Goal: Task Accomplishment & Management: Use online tool/utility

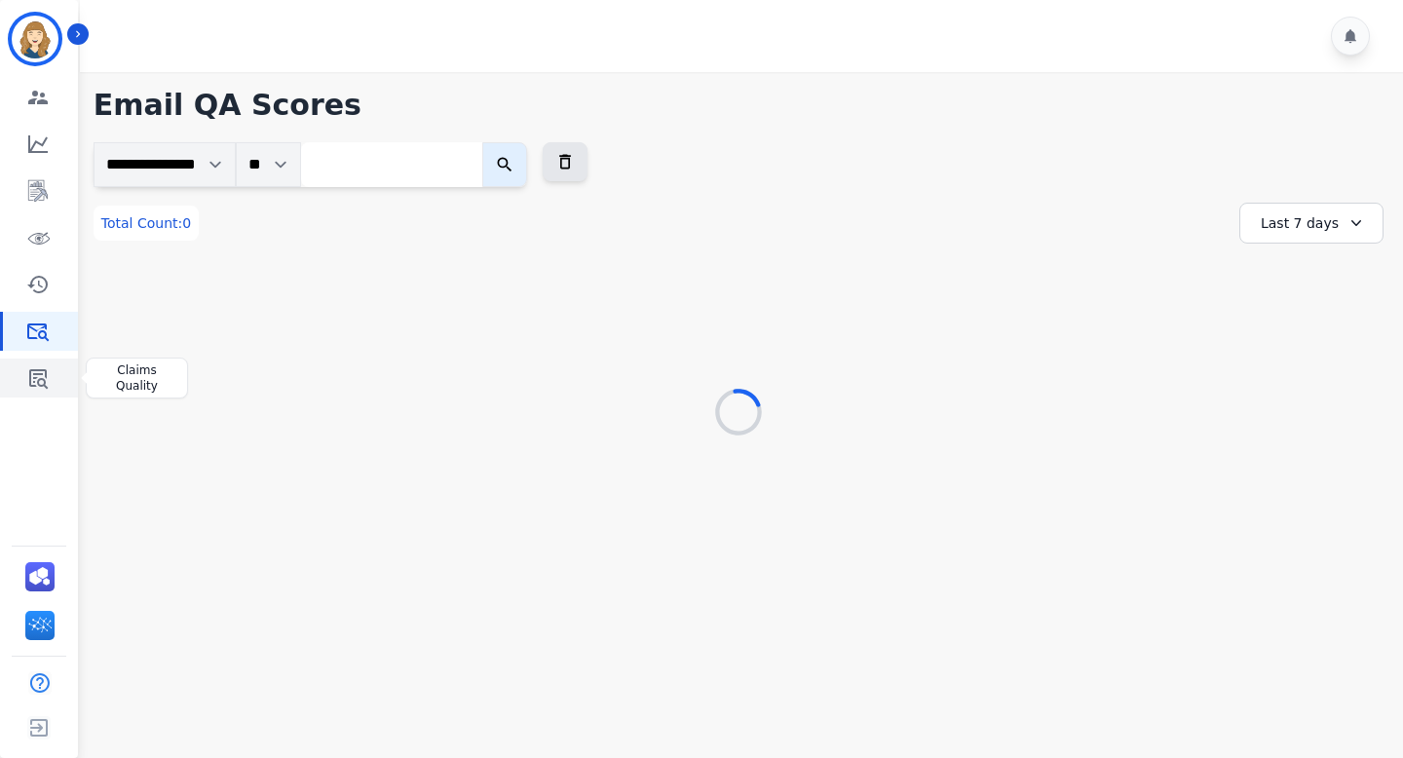
click at [35, 366] on icon "Sidebar" at bounding box center [37, 377] width 23 height 23
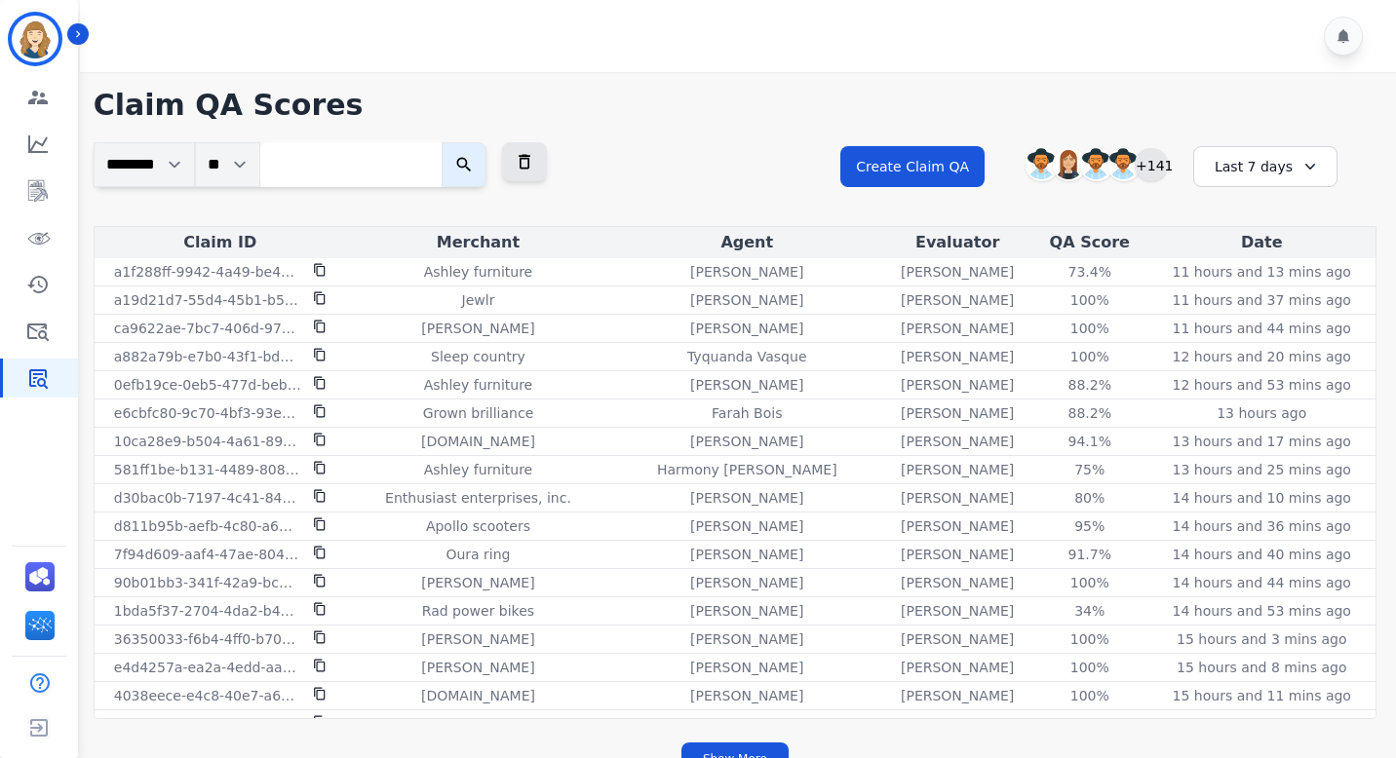
click at [1148, 168] on div "+141" at bounding box center [1150, 164] width 33 height 33
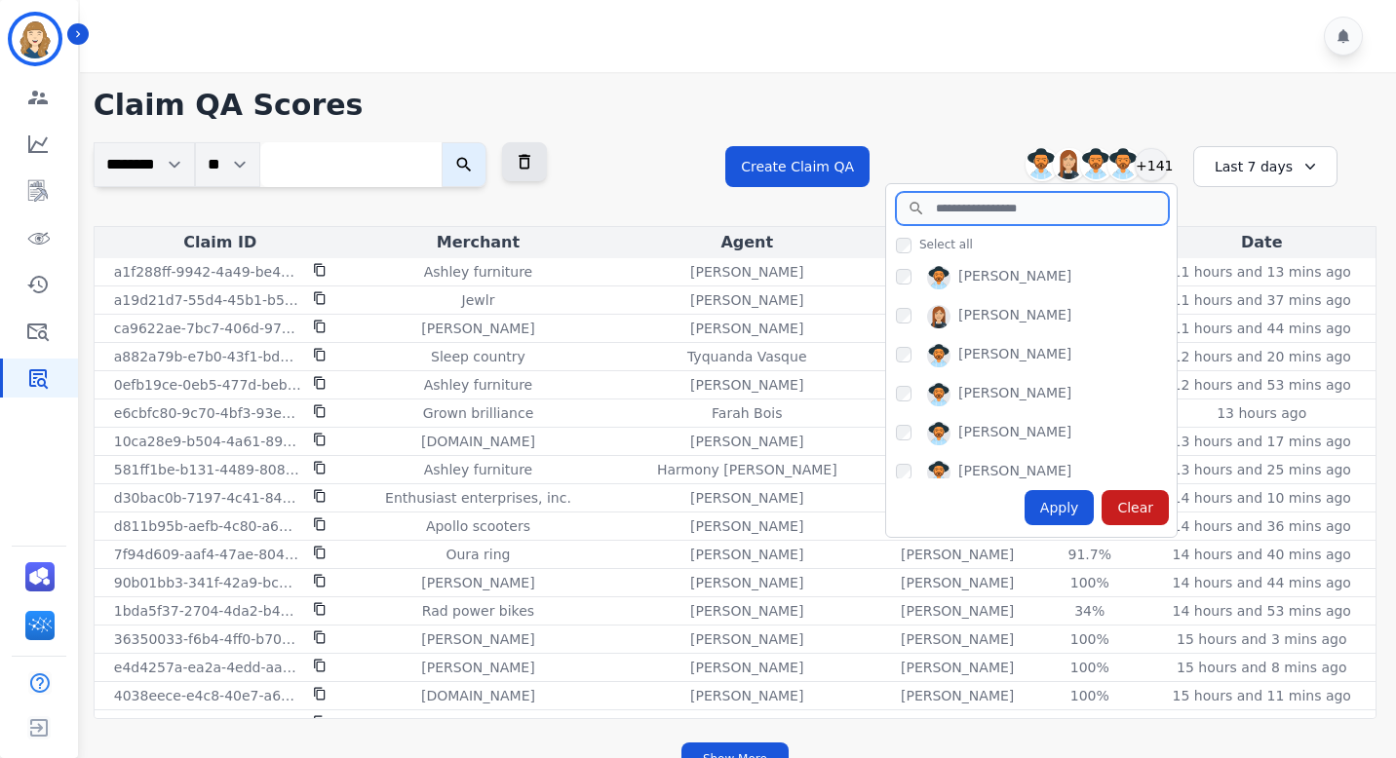
click at [1014, 213] on input "search" at bounding box center [1032, 208] width 273 height 33
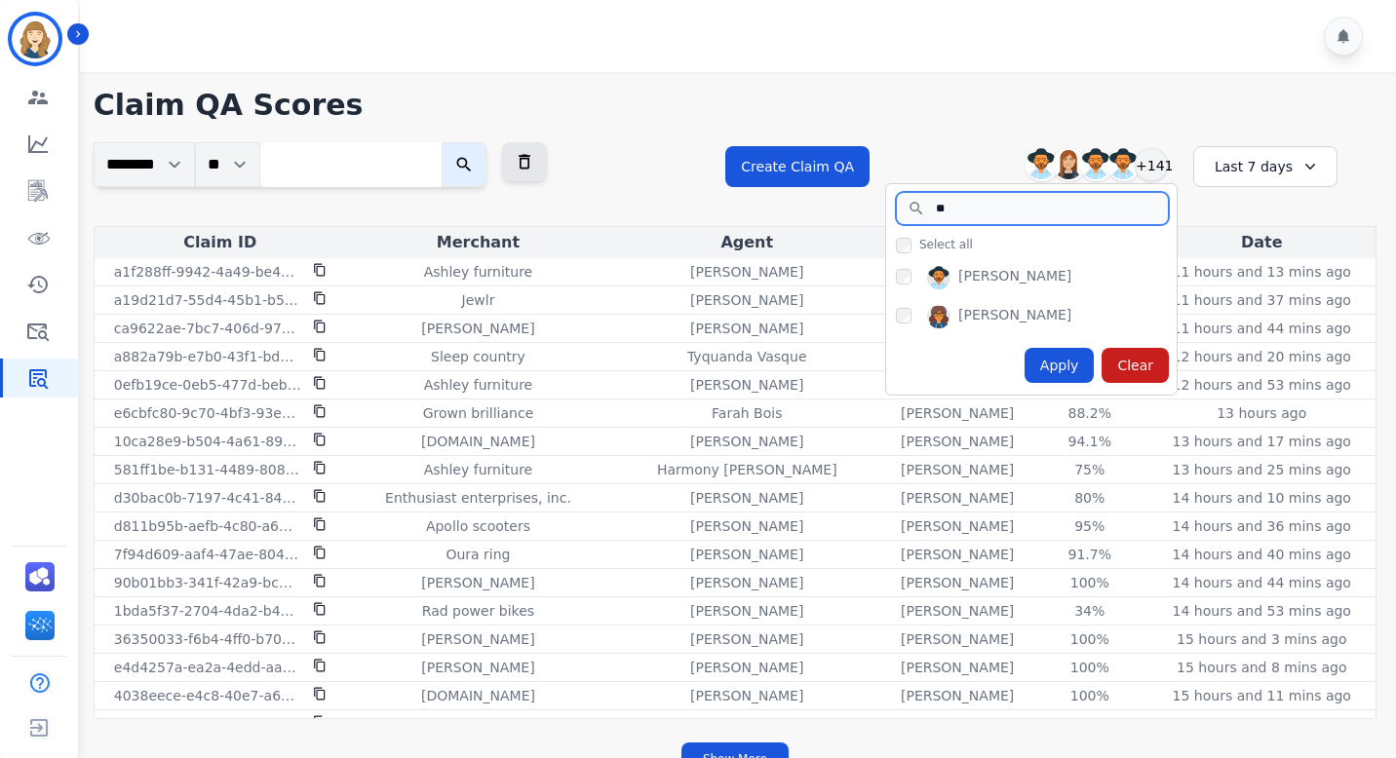
type input "*"
type input "**"
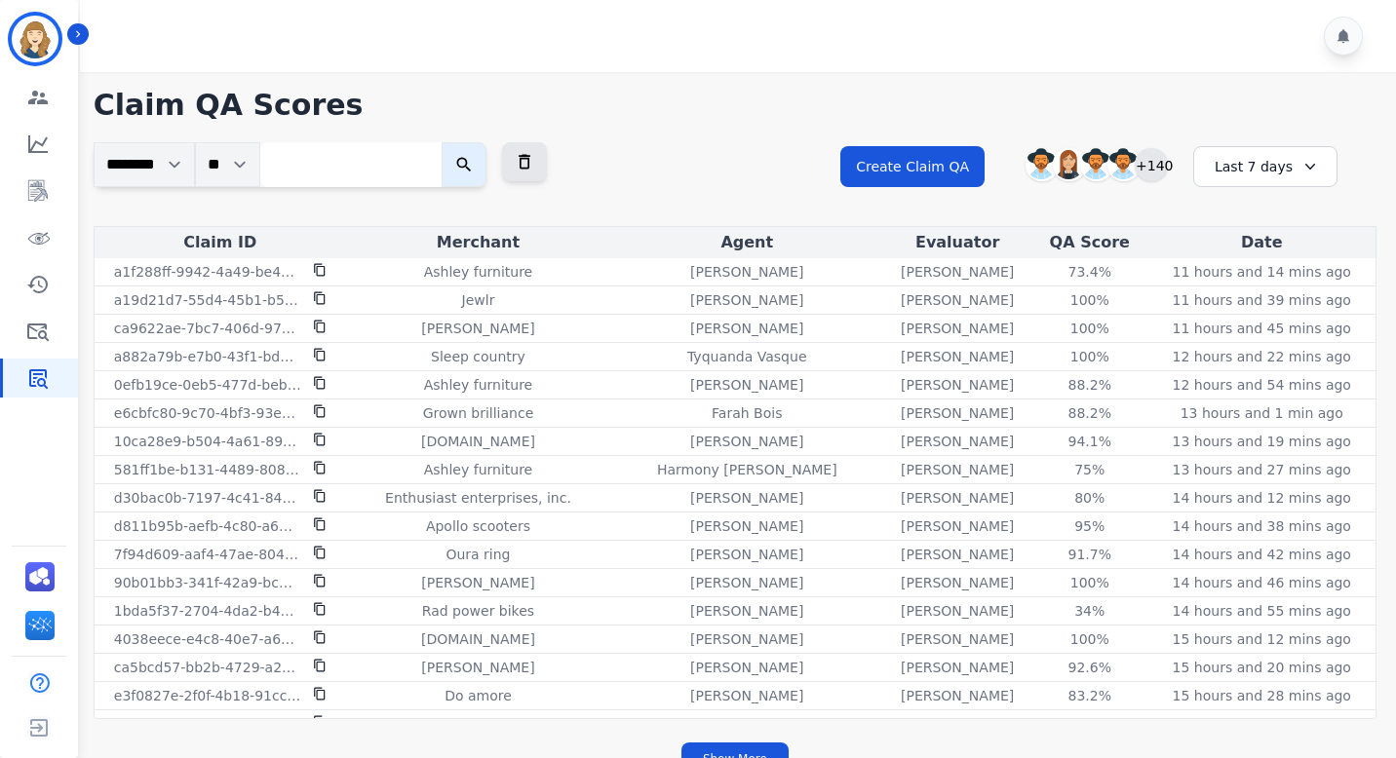
click at [1158, 168] on div "+140" at bounding box center [1150, 164] width 33 height 33
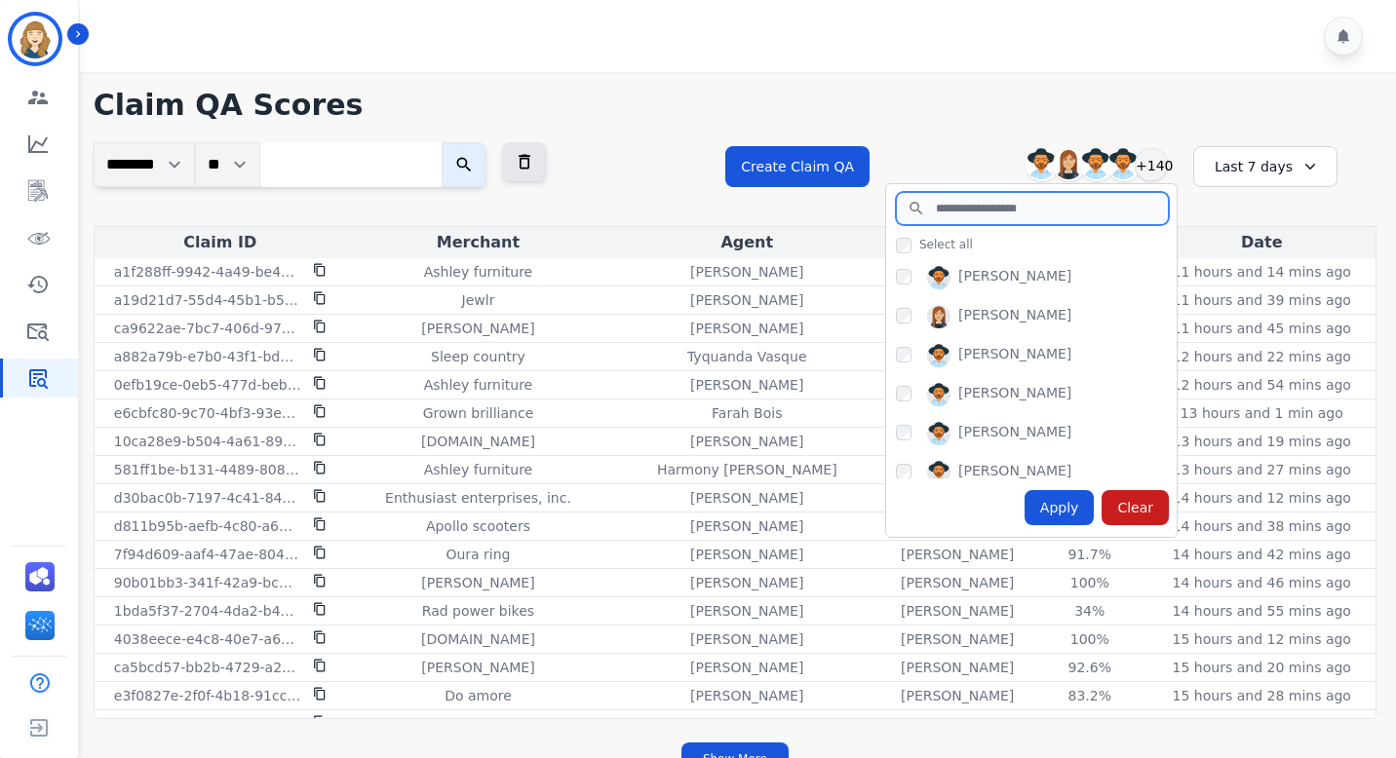
click at [946, 212] on input "search" at bounding box center [1032, 208] width 273 height 33
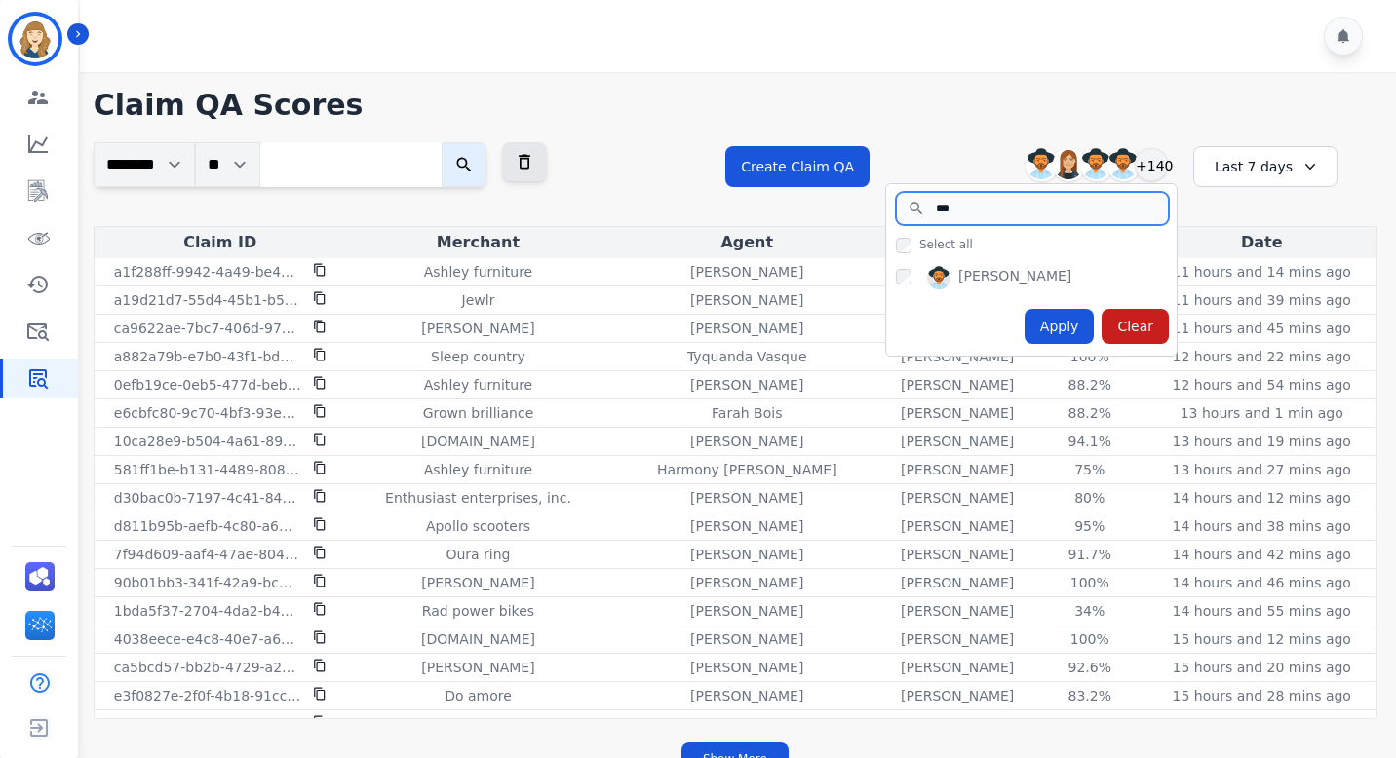
type input "***"
click at [914, 104] on h1 "Claim QA Scores" at bounding box center [735, 105] width 1282 height 35
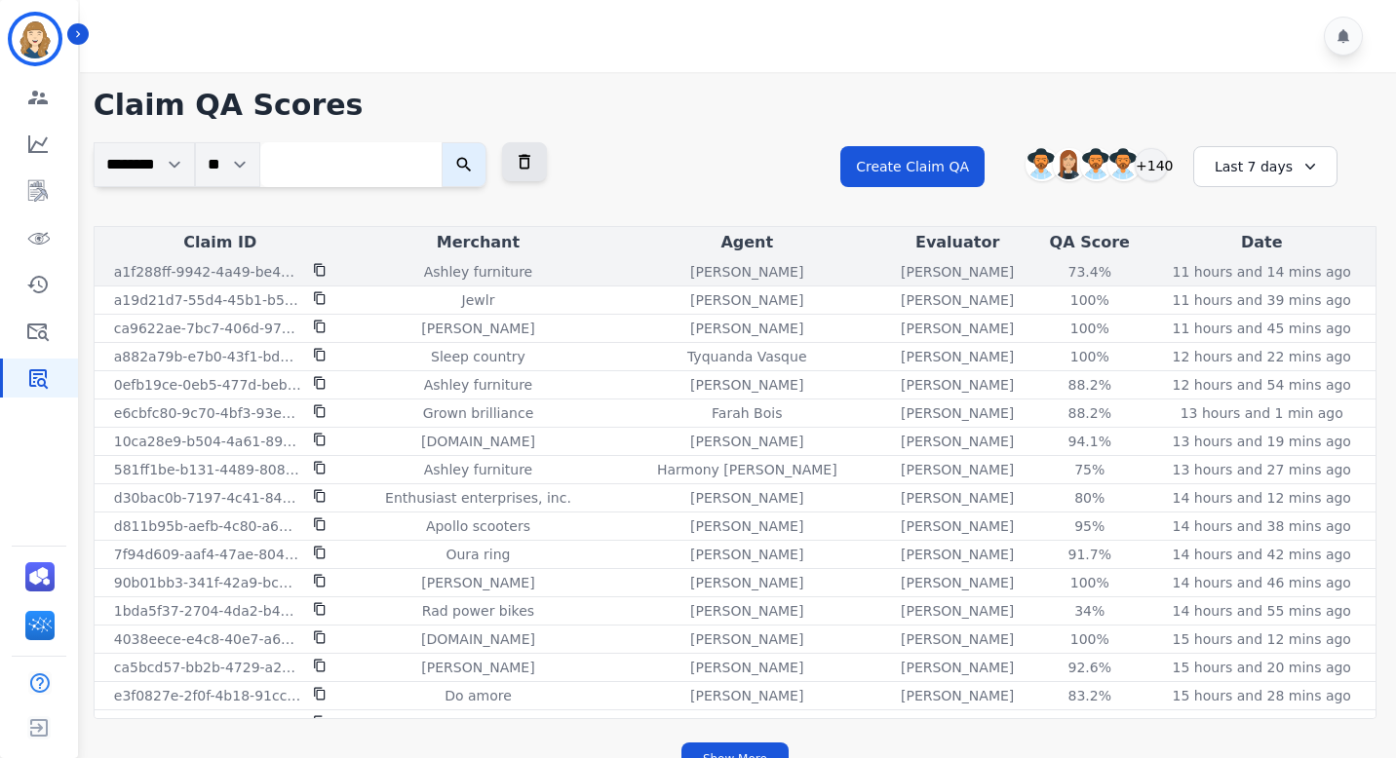
click at [887, 275] on div "[PERSON_NAME]" at bounding box center [957, 271] width 140 height 19
click at [918, 271] on p "[PERSON_NAME]" at bounding box center [956, 271] width 113 height 19
click at [1072, 270] on div "73.4 %" at bounding box center [1090, 271] width 88 height 19
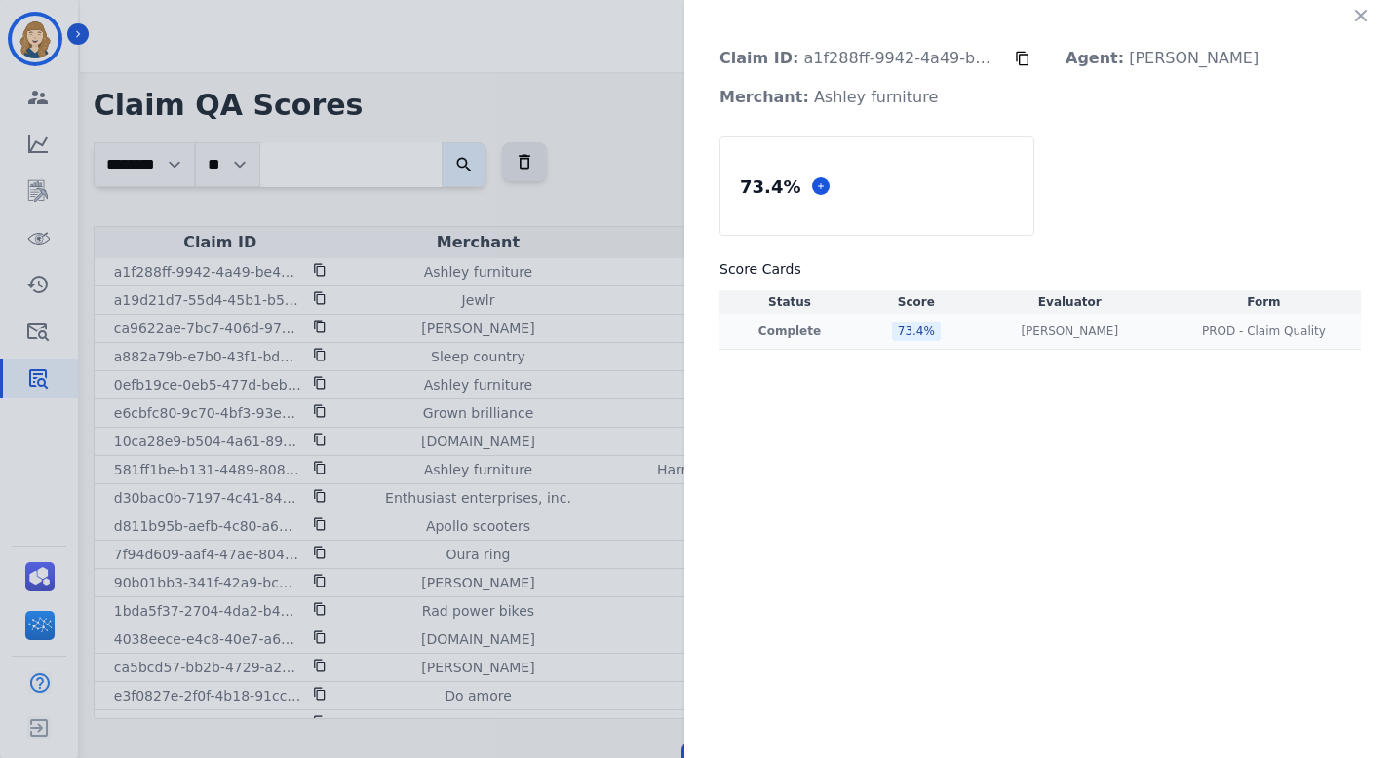
click at [1009, 332] on div "[PERSON_NAME] [PERSON_NAME]" at bounding box center [1069, 332] width 186 height 16
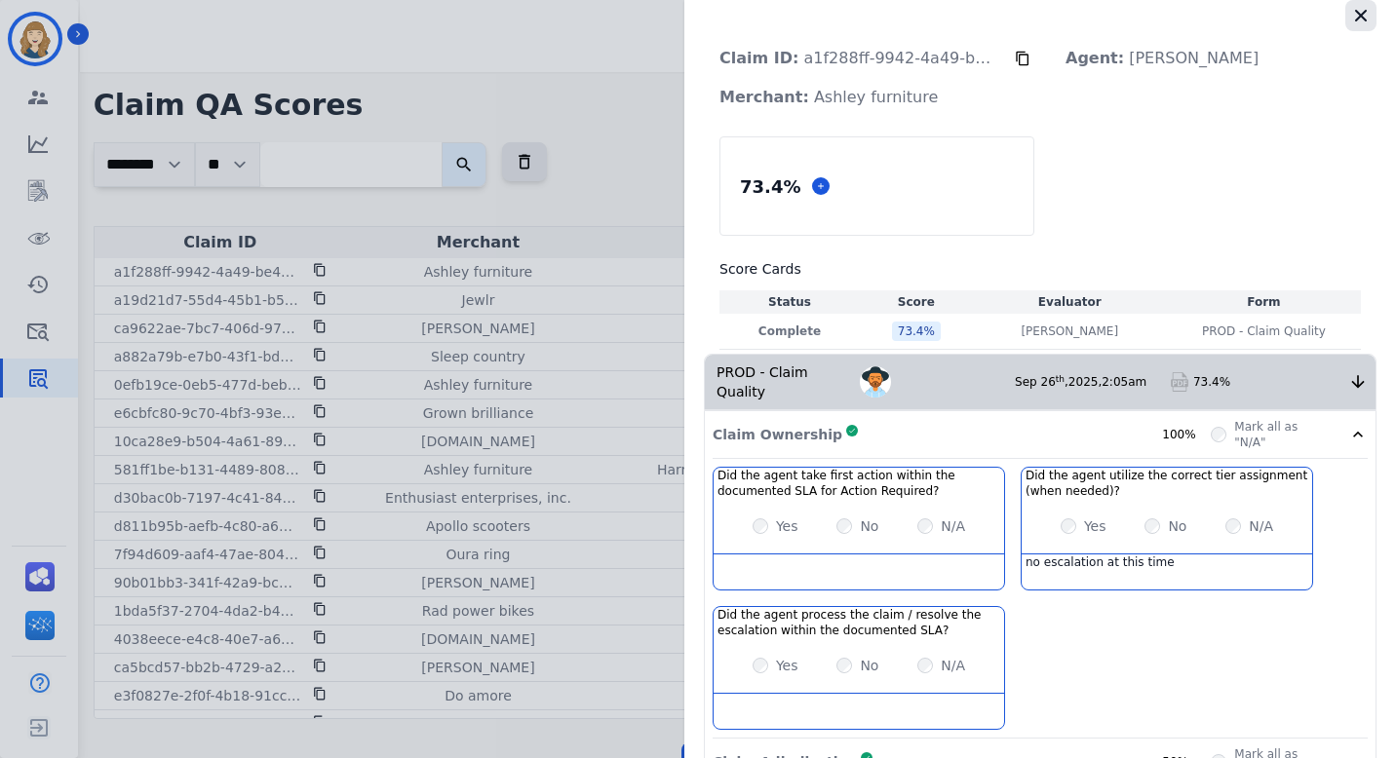
click at [1357, 20] on icon "button" at bounding box center [1360, 15] width 19 height 19
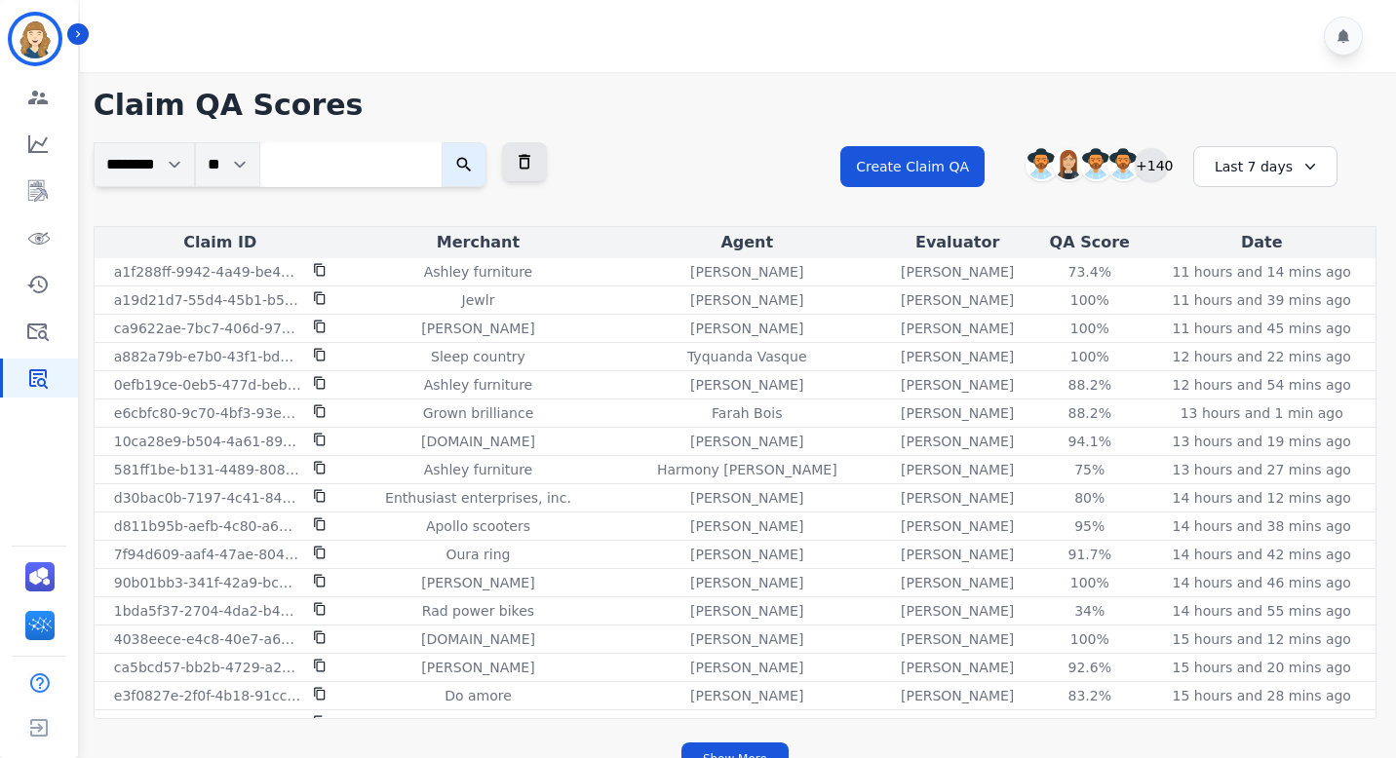
click at [1164, 164] on div "+140" at bounding box center [1150, 164] width 33 height 33
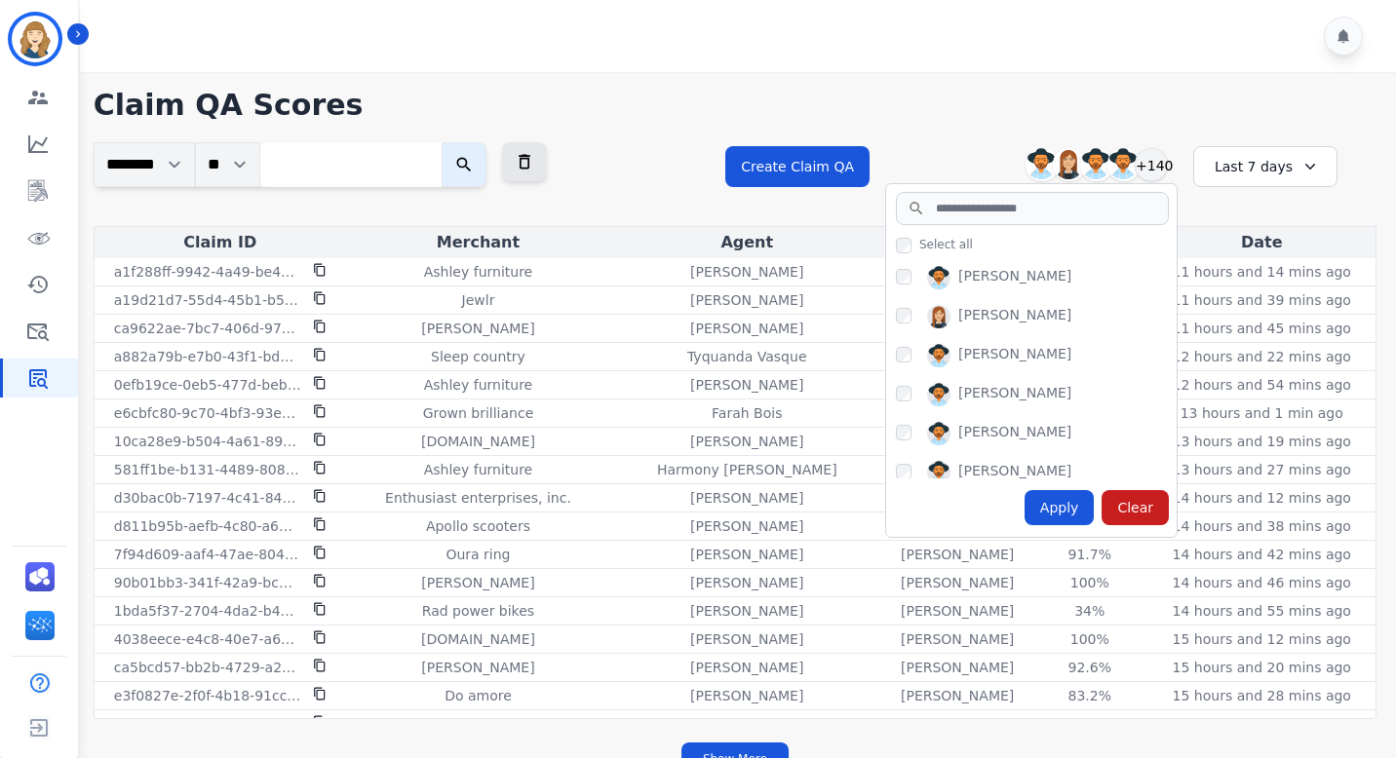
click at [1020, 278] on div "[PERSON_NAME]" at bounding box center [1014, 277] width 113 height 23
copy div "[PERSON_NAME]"
click at [1008, 346] on div "[PERSON_NAME]" at bounding box center [1014, 355] width 113 height 23
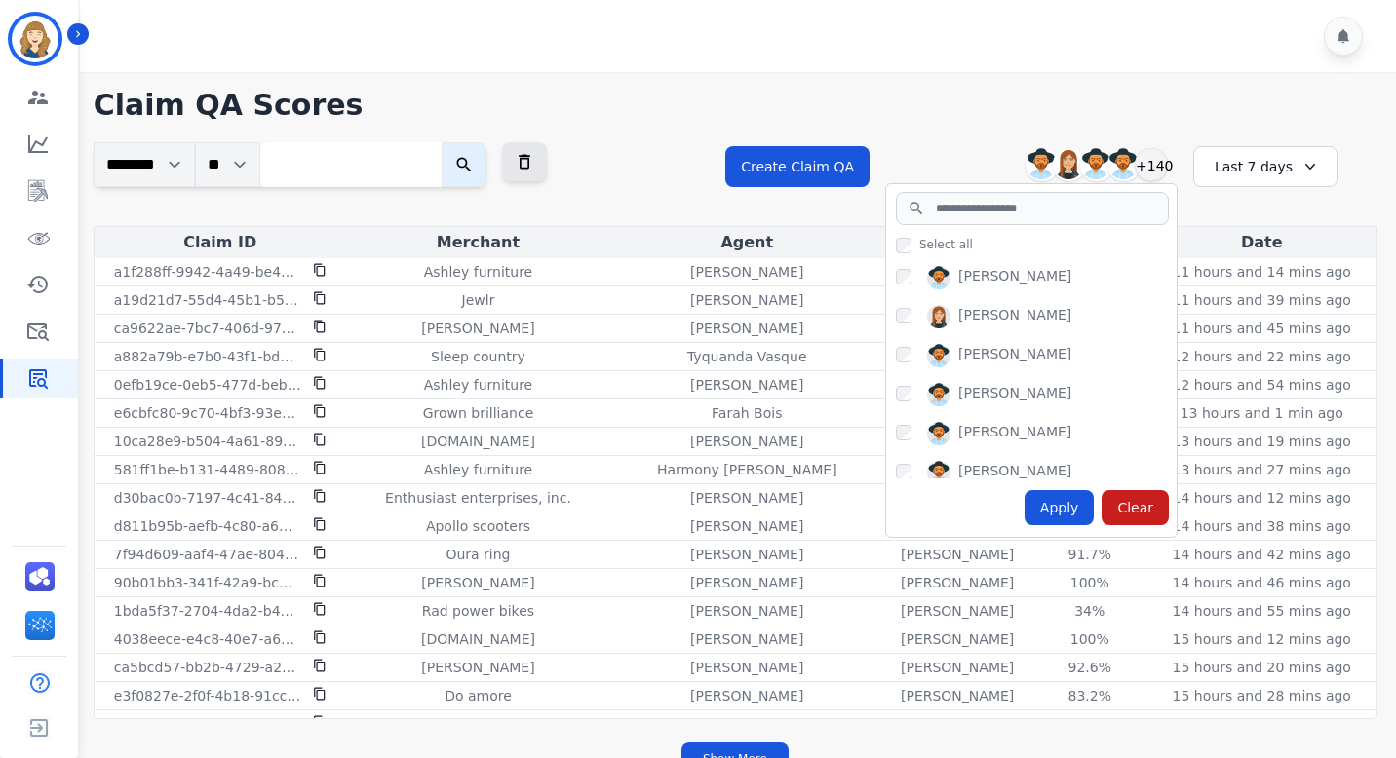
click at [1008, 346] on div "[PERSON_NAME]" at bounding box center [1014, 355] width 113 height 23
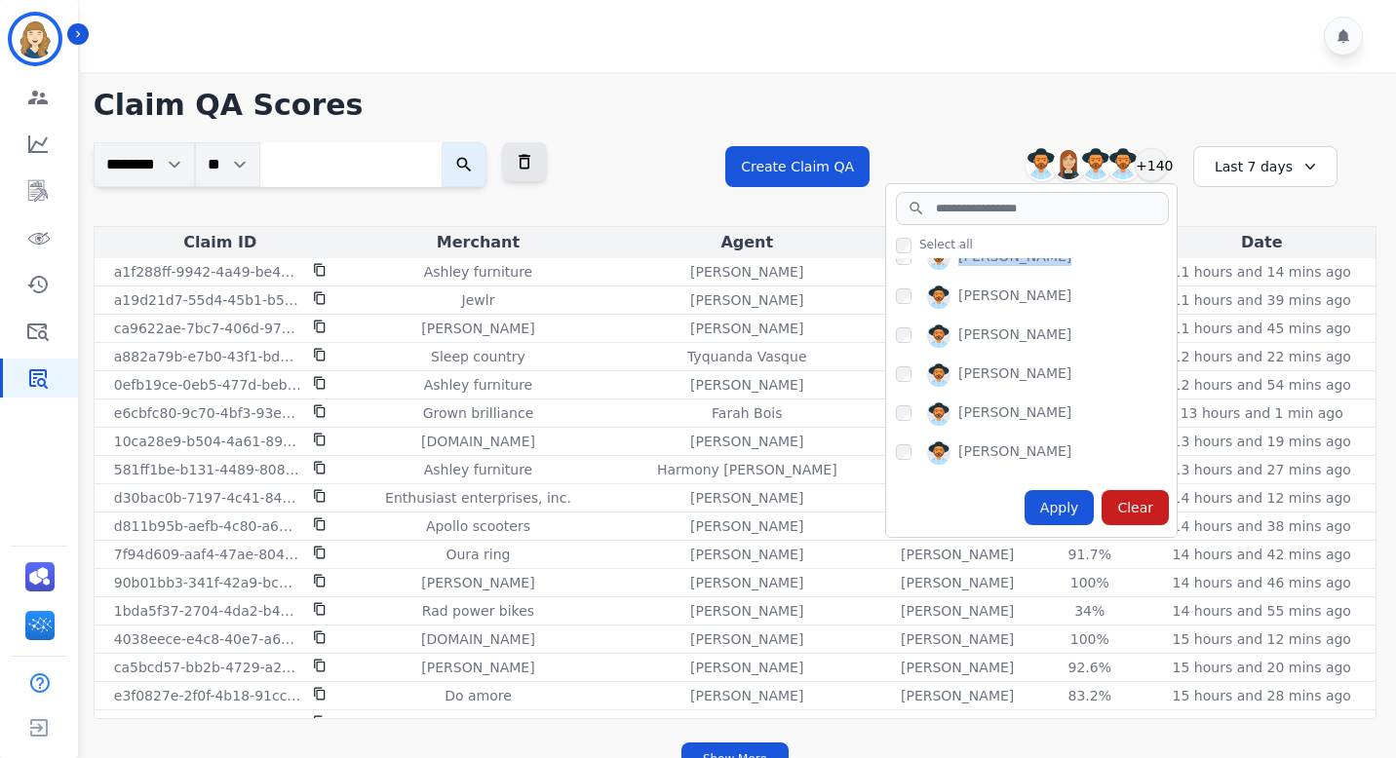
scroll to position [90, 0]
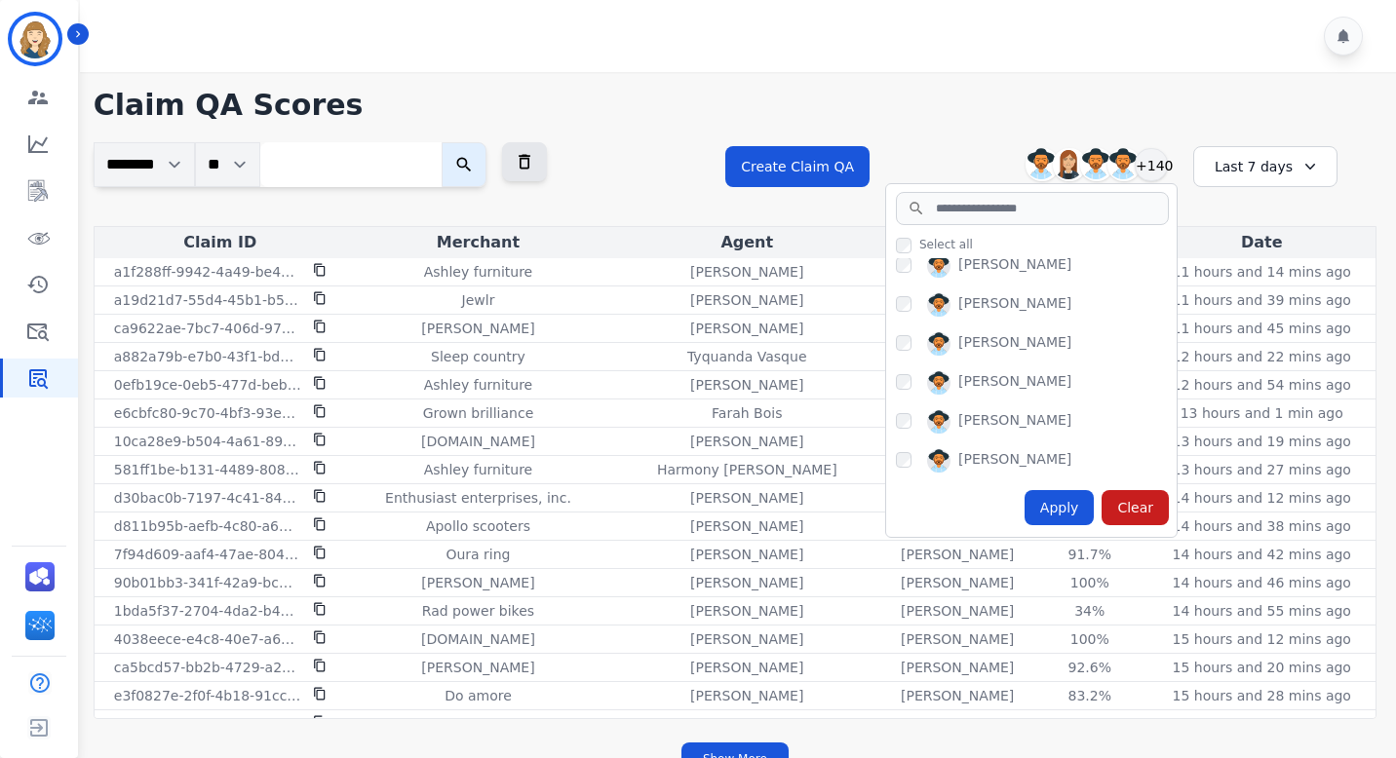
click at [994, 338] on div "[PERSON_NAME]" at bounding box center [1014, 343] width 113 height 23
copy div "[PERSON_NAME]"
